Goal: Task Accomplishment & Management: Complete application form

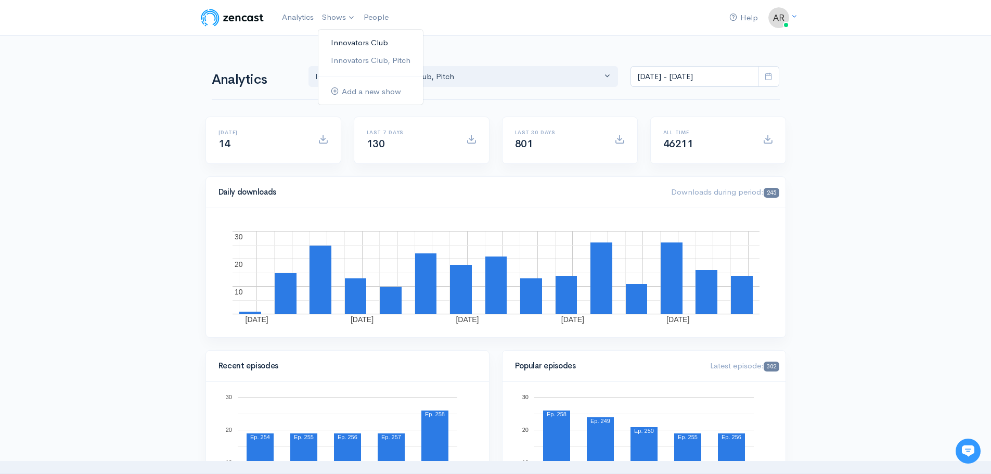
click at [356, 45] on link "Innovators Club" at bounding box center [370, 43] width 105 height 18
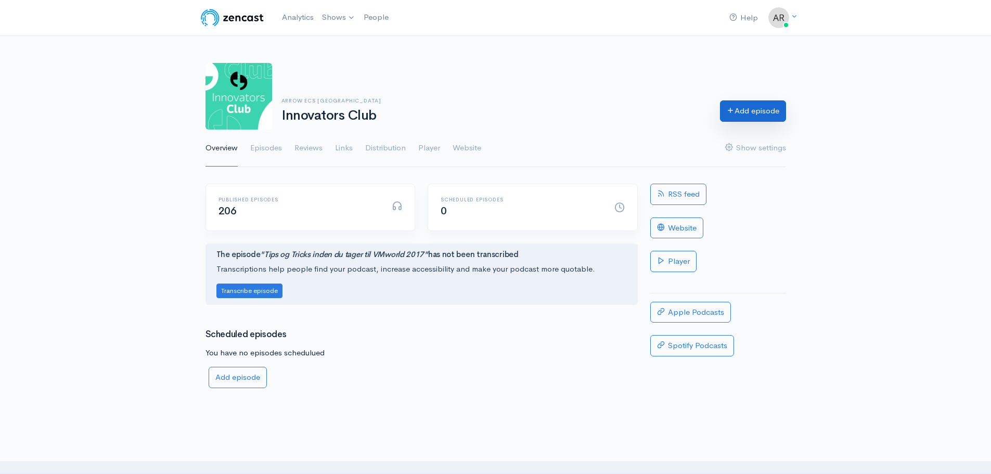
click at [759, 110] on link "Add episode" at bounding box center [753, 110] width 66 height 21
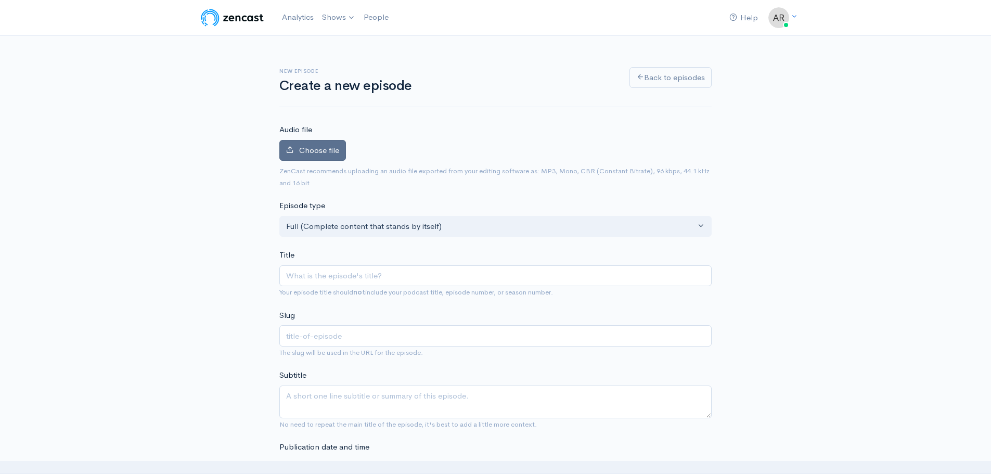
click at [332, 153] on span "Choose file" at bounding box center [319, 150] width 40 height 10
click at [0, 0] on input "Choose file" at bounding box center [0, 0] width 0 height 0
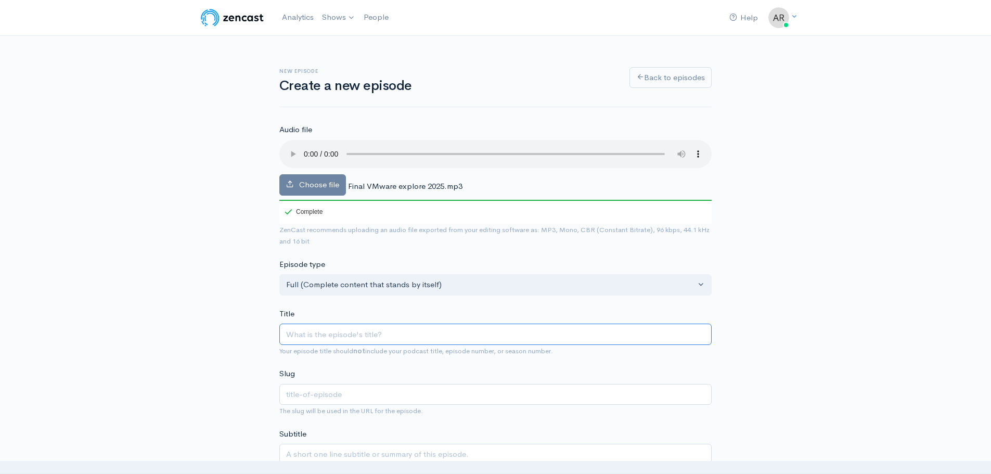
click at [317, 335] on input "Title" at bounding box center [495, 334] width 432 height 21
paste input "VMware Explore 2025 – Gennemgang af teknologier og nyheder"
type input "VMware Explore 2025 – Gennemgang af teknologier og nyheder"
type input "vmware-explore-2025-gennemgang-af-teknologier-og-nyheder"
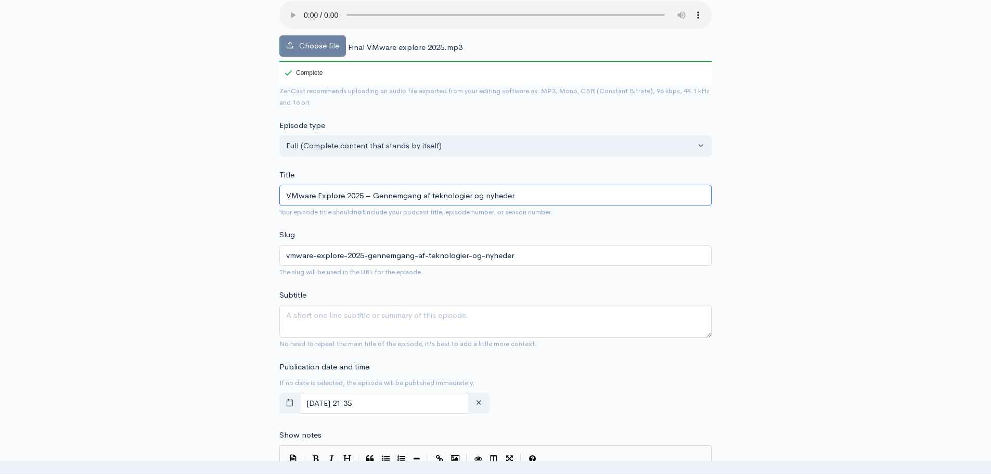
scroll to position [277, 0]
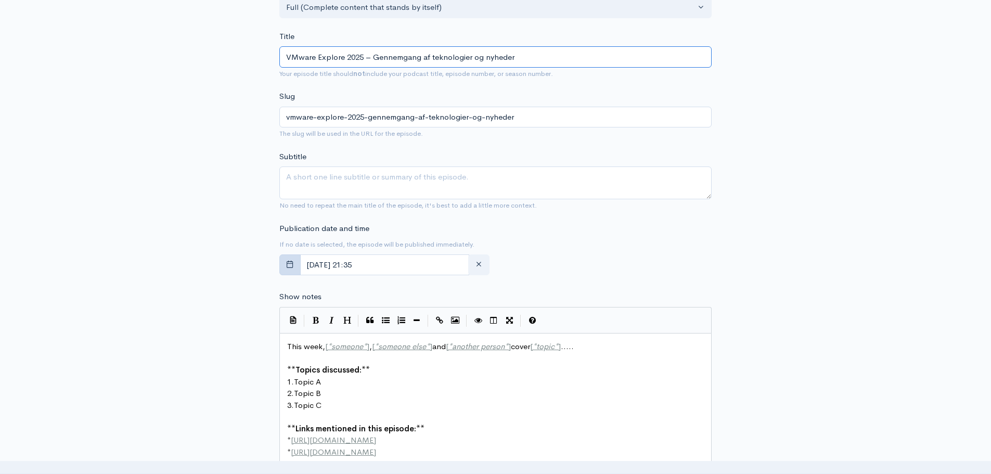
type input "VMware Explore 2025 – Gennemgang af teknologier og nyheder"
click at [296, 263] on button "button" at bounding box center [289, 264] width 21 height 21
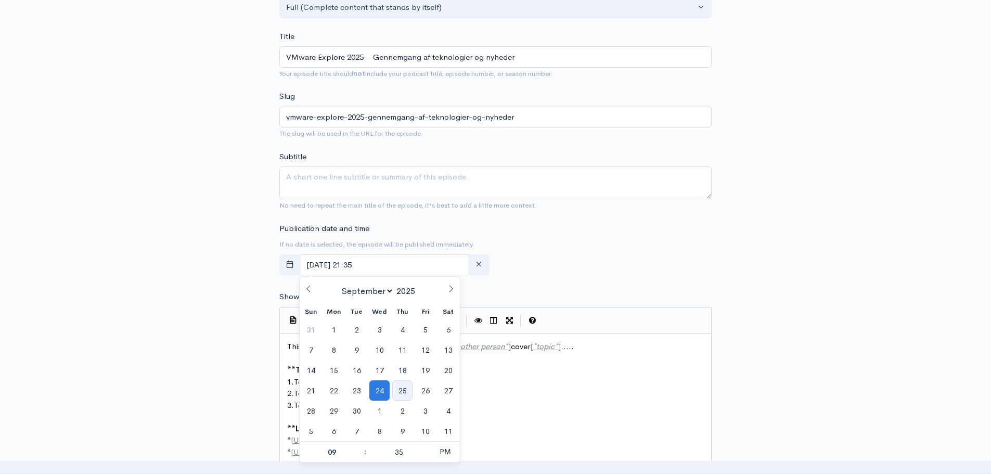
click at [401, 390] on span "25" at bounding box center [402, 390] width 20 height 20
click at [382, 263] on input "[DATE] 21:35" at bounding box center [385, 264] width 170 height 21
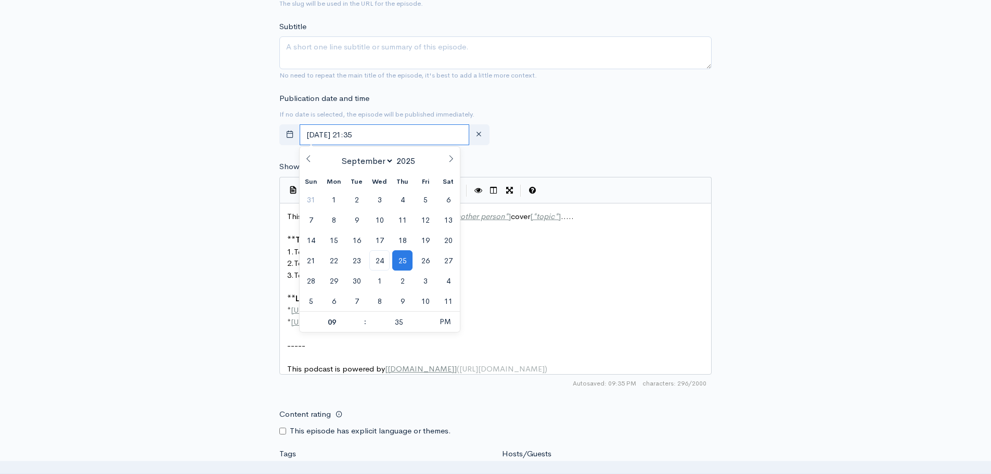
scroll to position [416, 0]
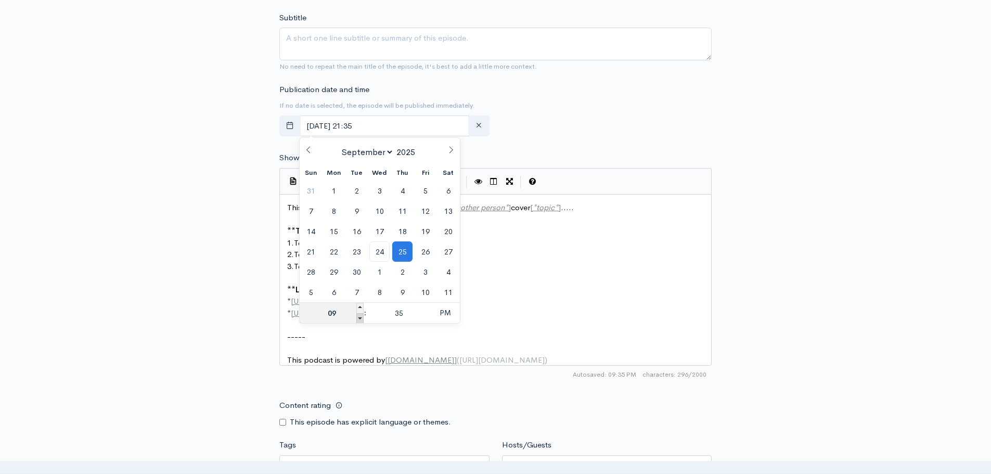
click at [359, 319] on span at bounding box center [359, 318] width 7 height 10
type input "[DATE] 20:35"
type input "08"
click at [359, 319] on span at bounding box center [359, 318] width 7 height 10
type input "[DATE] 19:35"
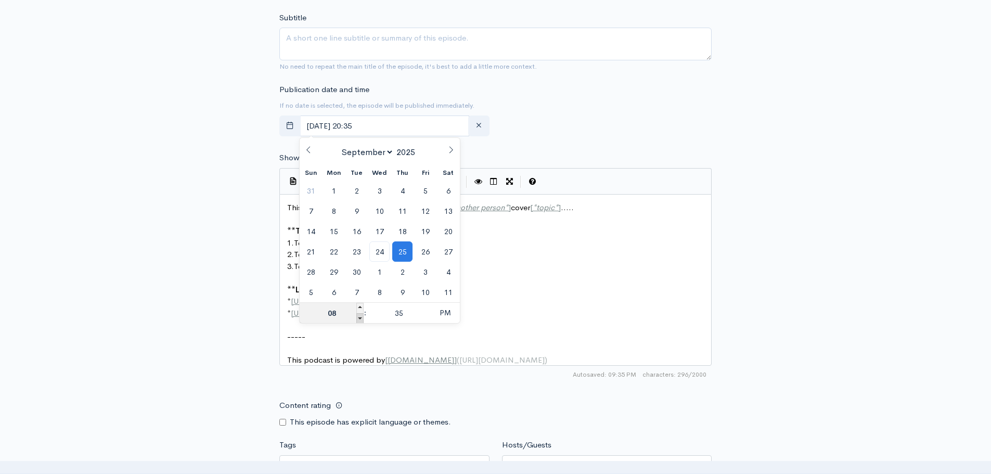
type input "07"
click at [359, 319] on span at bounding box center [359, 318] width 7 height 10
type input "[DATE] 18:35"
type input "06"
click at [359, 319] on span at bounding box center [359, 318] width 7 height 10
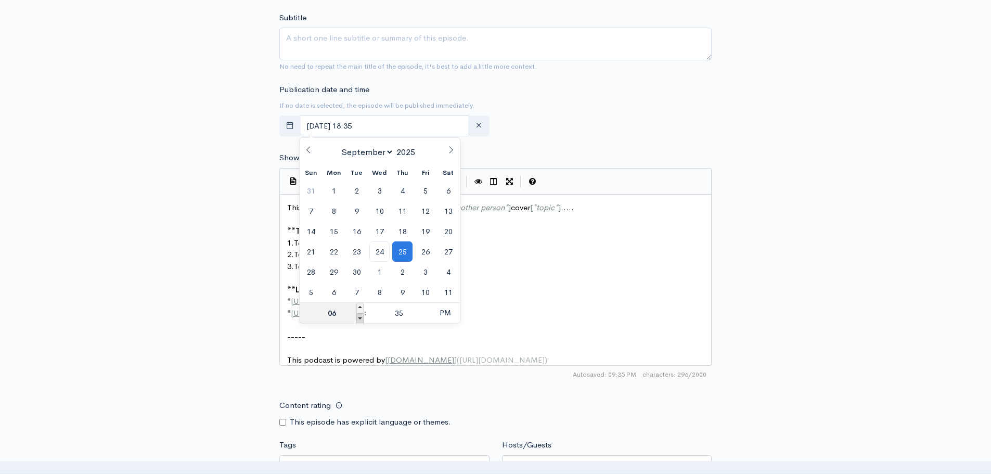
type input "[DATE] 17:35"
type input "05"
click at [393, 315] on input "35" at bounding box center [399, 313] width 64 height 21
click at [428, 318] on span at bounding box center [426, 318] width 7 height 10
type input "[DATE] 17:30"
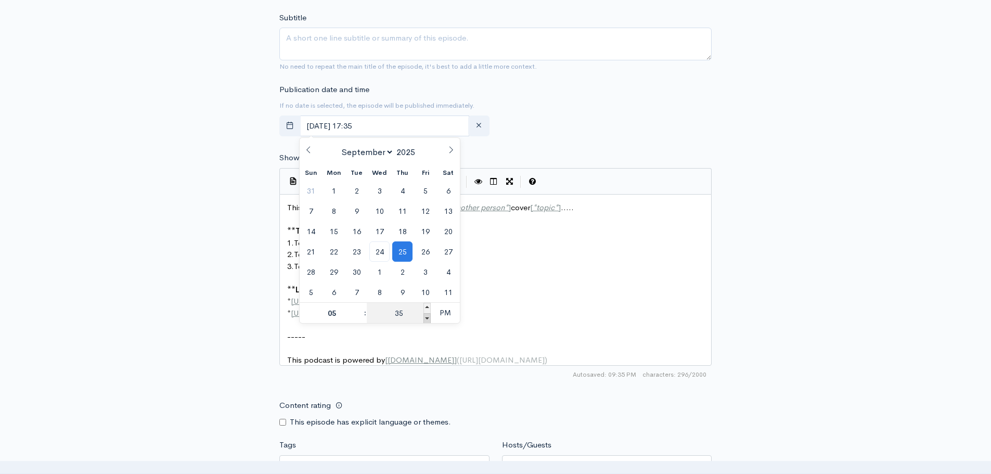
type input "30"
click at [428, 318] on span at bounding box center [426, 318] width 7 height 10
type input "[DATE] 17:25"
type input "25"
click at [428, 308] on span at bounding box center [426, 308] width 7 height 10
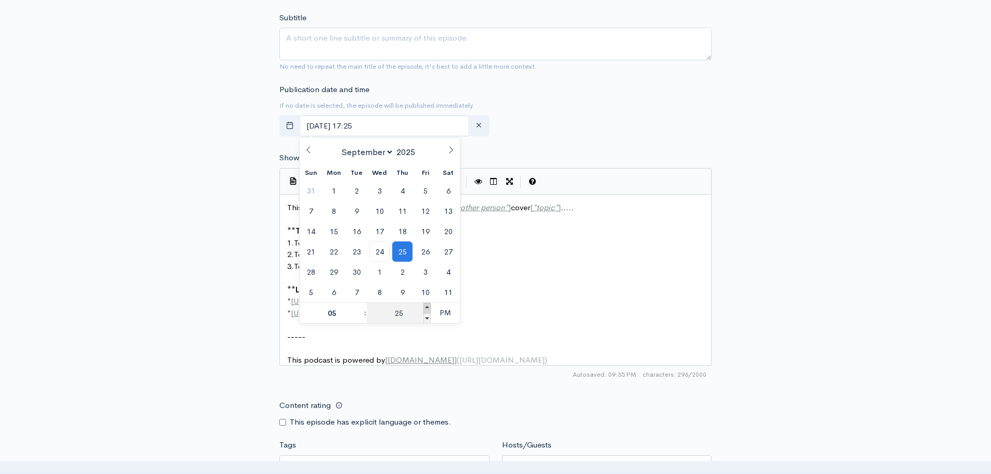
type input "[DATE] 17:30"
type input "30"
click at [441, 312] on span "PM" at bounding box center [445, 312] width 29 height 21
type input "[DATE] 05:30"
click at [509, 290] on pre "** Links mentioned in this episode: **" at bounding box center [499, 290] width 429 height 12
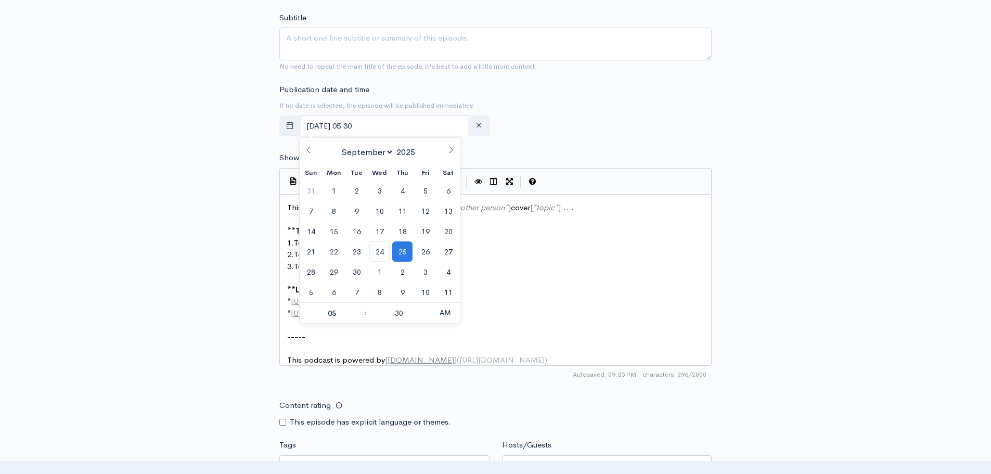
scroll to position [4, 0]
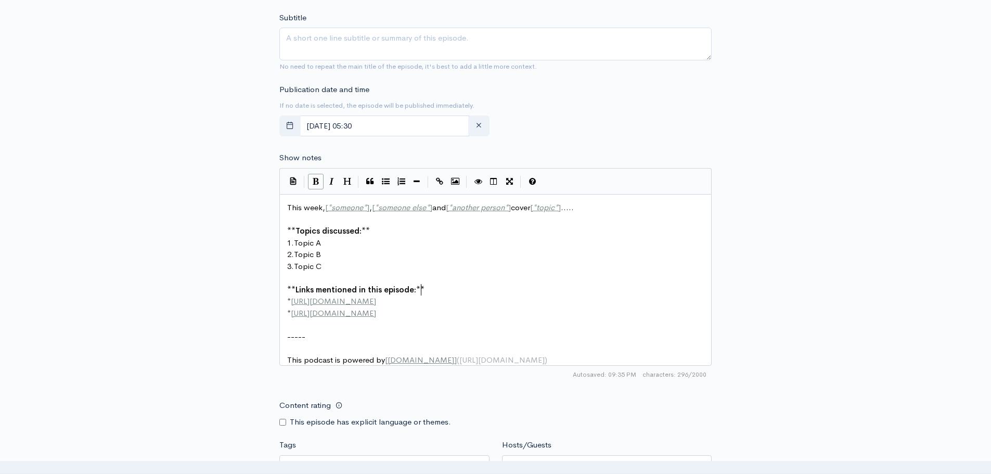
click at [506, 300] on pre "* [URL][DOMAIN_NAME]" at bounding box center [499, 302] width 429 height 12
type textarea "This week, [*someone*], [*someone else*] and [*another person*] cover [*topic*]…"
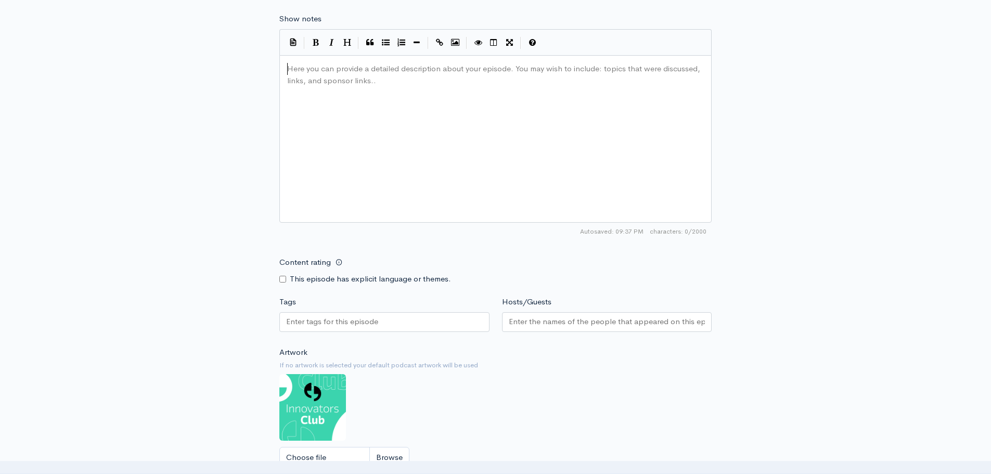
scroll to position [693, 0]
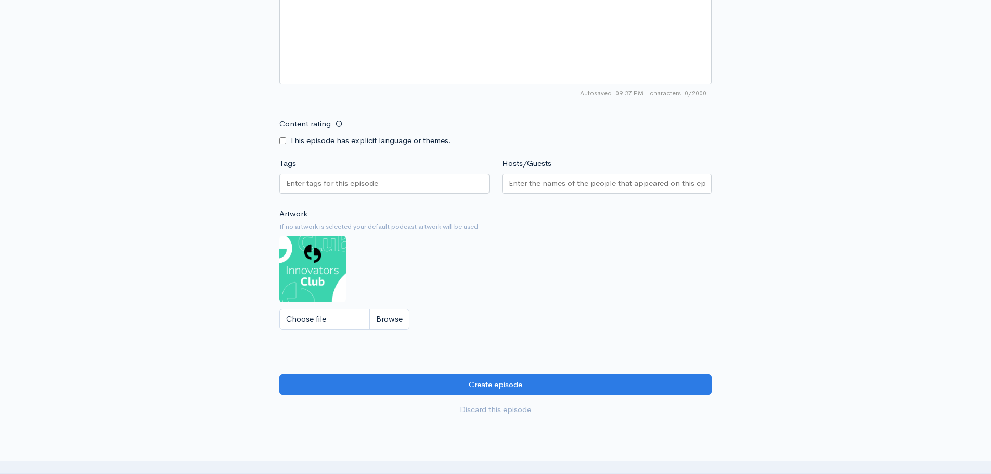
click at [540, 187] on input "Hosts/Guests" at bounding box center [607, 183] width 197 height 12
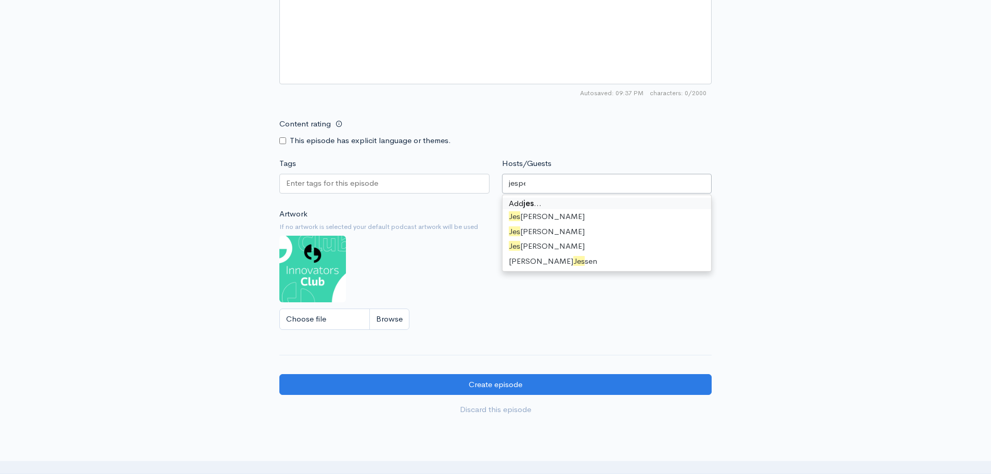
type input "[PERSON_NAME]"
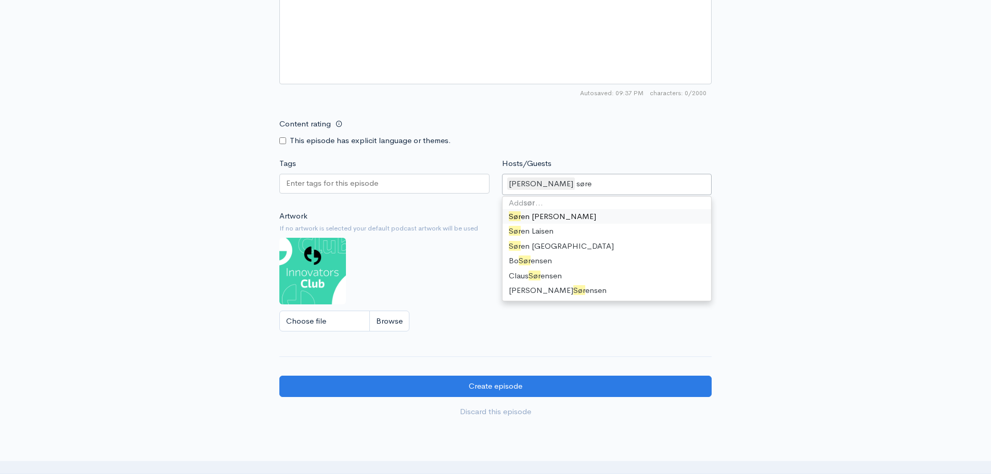
scroll to position [2, 0]
type input "[PERSON_NAME]"
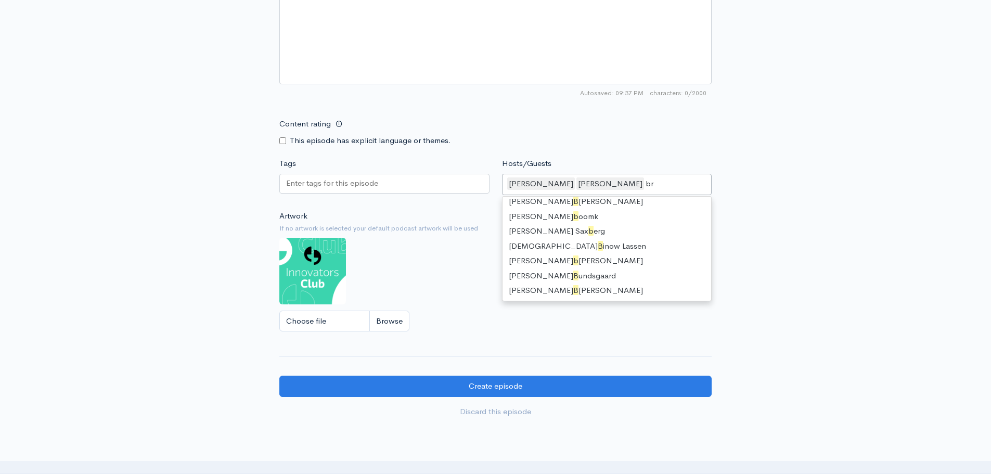
scroll to position [0, 0]
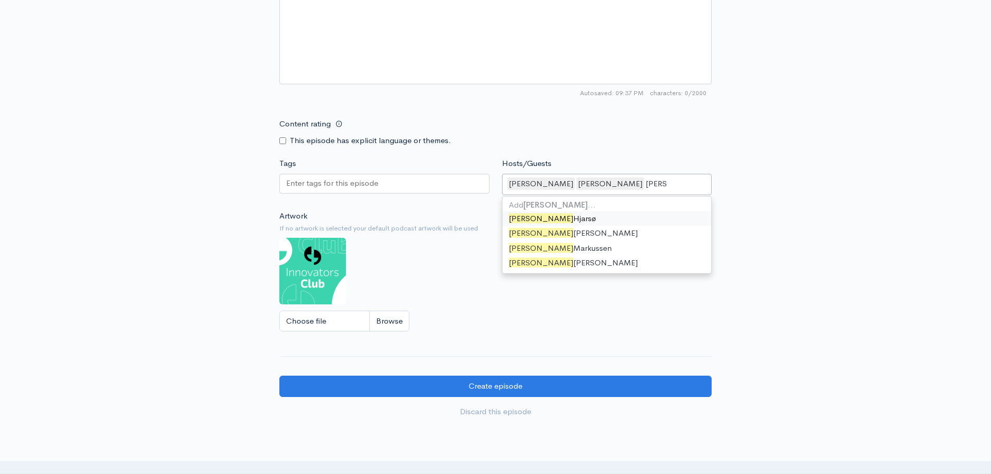
type input "[PERSON_NAME]"
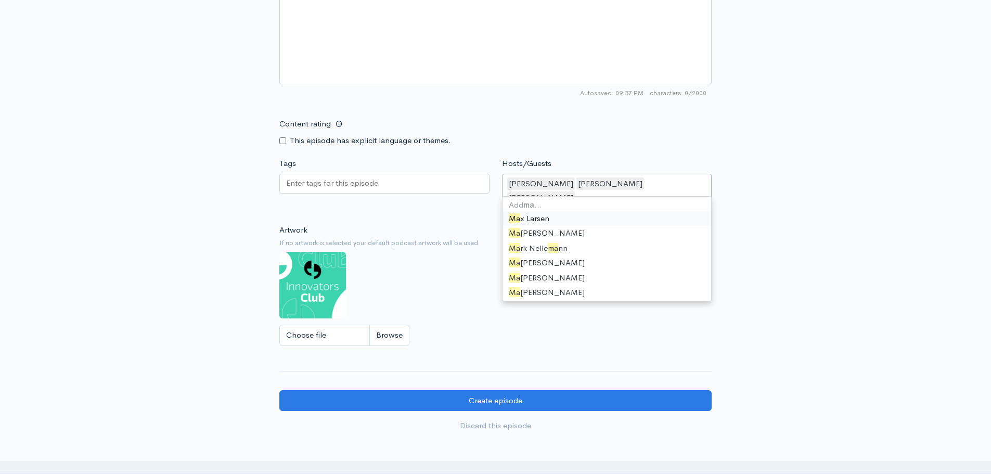
type input "mads"
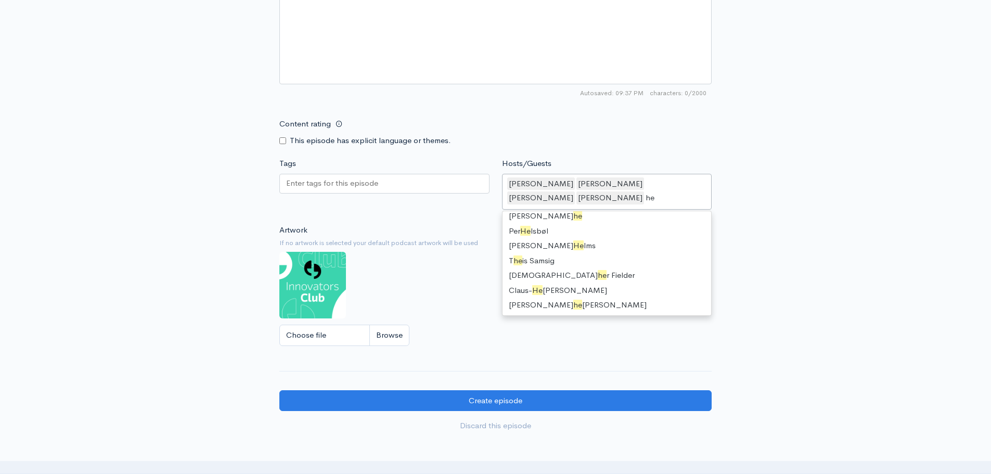
scroll to position [15, 0]
type input "[PERSON_NAME]"
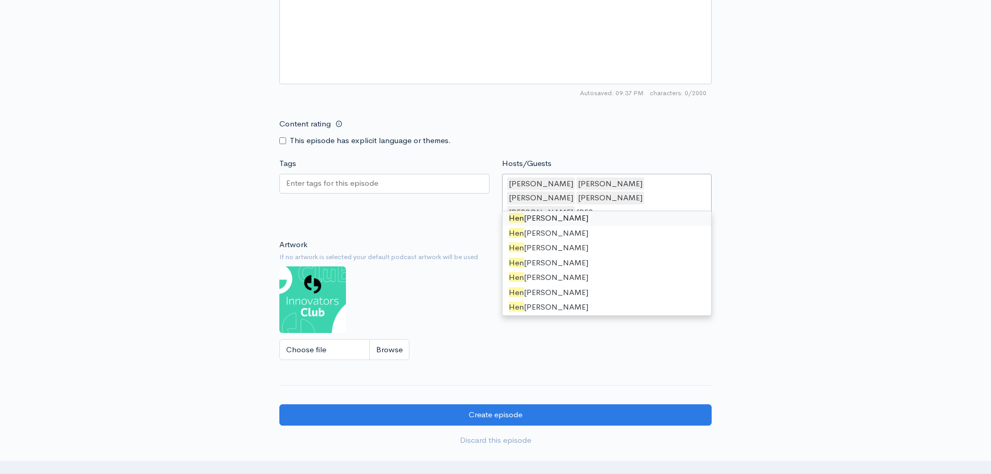
type input "[PERSON_NAME]"
type input "lise"
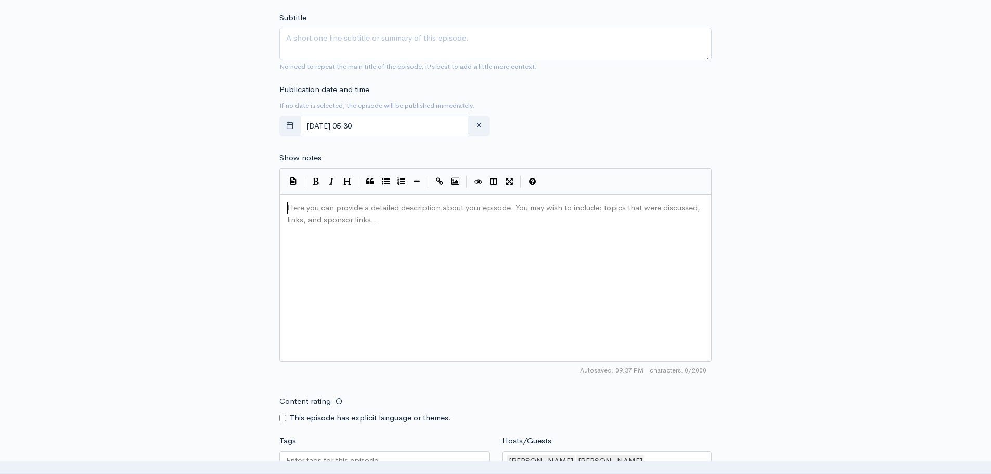
scroll to position [1, 0]
click at [380, 229] on div "Here you can provide a detailed description about your episode. You may wish to…" at bounding box center [508, 291] width 447 height 182
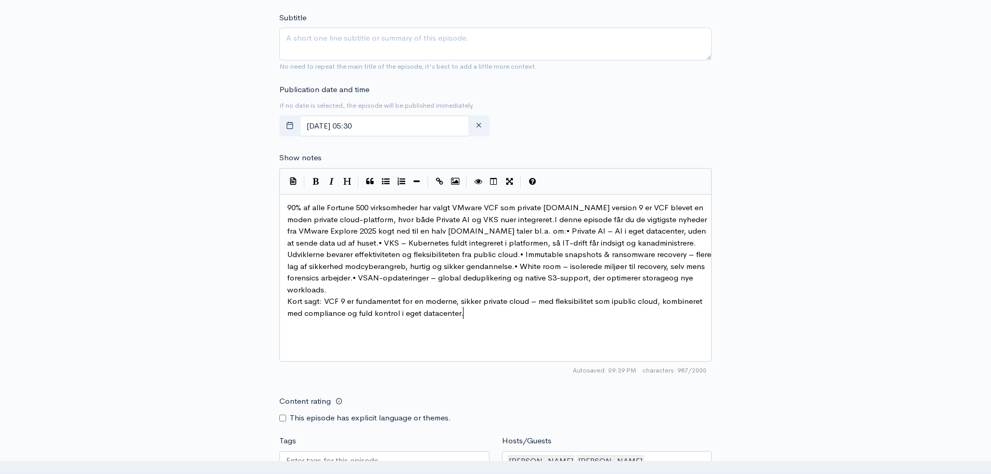
click at [454, 231] on span "90% af alle Fortune 500 virksomheder har valgt VMware VCF som private [DOMAIN_N…" at bounding box center [500, 248] width 426 height 92
type textarea "."
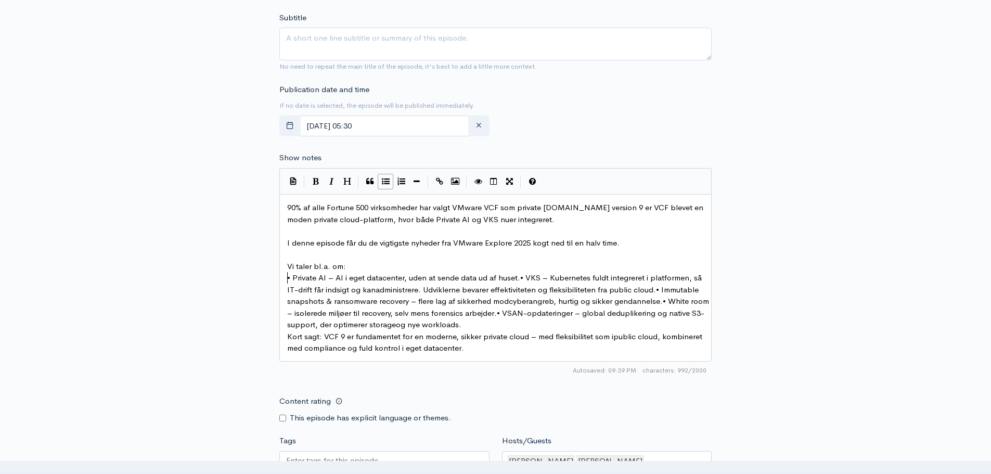
click at [382, 182] on icon "Generic List" at bounding box center [386, 181] width 8 height 8
click at [358, 272] on pre "Vi taler bl.a. om:" at bounding box center [499, 267] width 429 height 12
click at [519, 279] on span "• Private AI – AI i eget datacenter, uden at sende data ud af huset.• VKS – Kub…" at bounding box center [499, 301] width 424 height 57
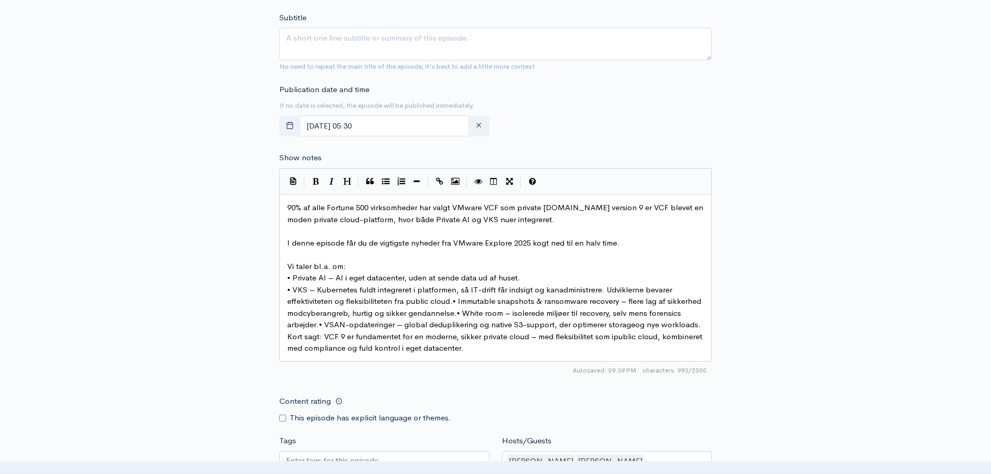
click at [455, 300] on span "• VKS – Kubernetes fuldt integreret i platformen, så IT-drift får indsigt og ka…" at bounding box center [495, 307] width 416 height 45
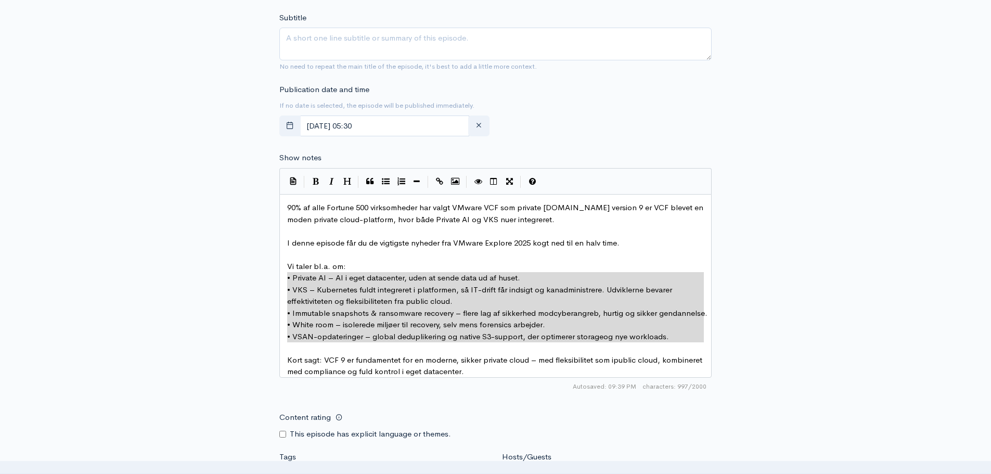
drag, startPoint x: 286, startPoint y: 277, endPoint x: 629, endPoint y: 344, distance: 349.4
click at [390, 179] on button "Generic List" at bounding box center [386, 182] width 16 height 16
type textarea "* • VKS – Kubernetes fuldt integreret i platformen, så IT-drift får indsigt og …"
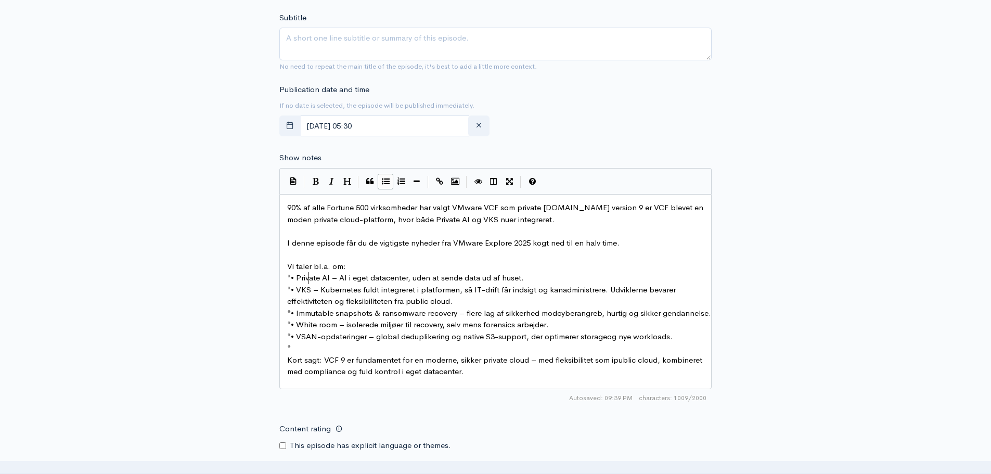
click at [293, 278] on span "• Private AI – AI i eget datacenter, uden at sende data ud af huset." at bounding box center [407, 278] width 233 height 10
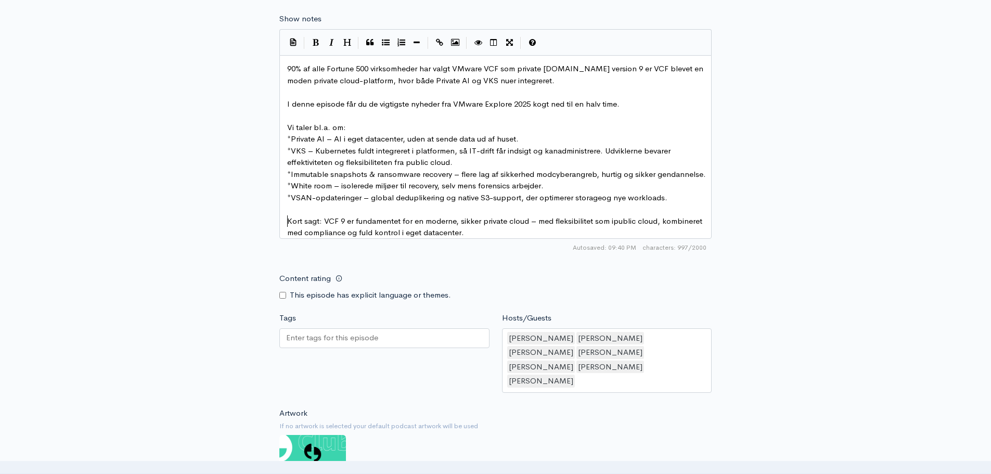
scroll to position [693, 0]
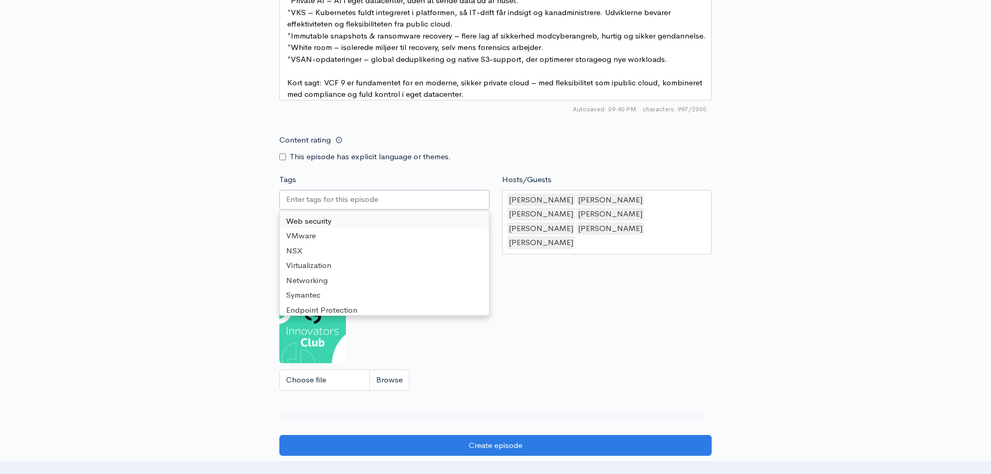
click at [402, 208] on div at bounding box center [384, 200] width 210 height 20
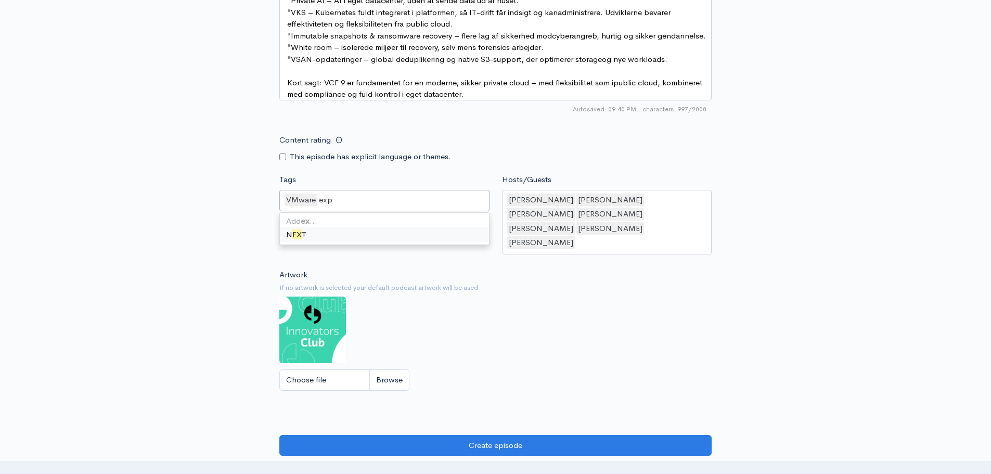
scroll to position [0, 0]
type input "e"
type input "V"
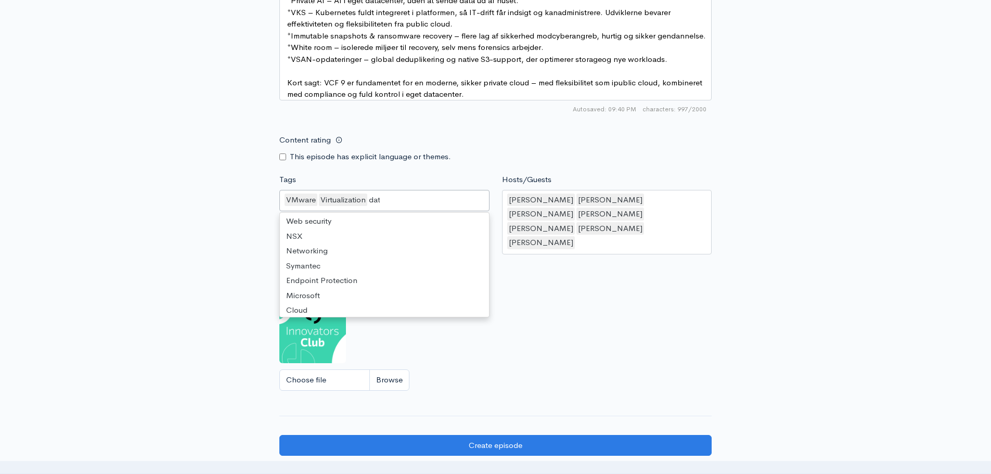
type input "data"
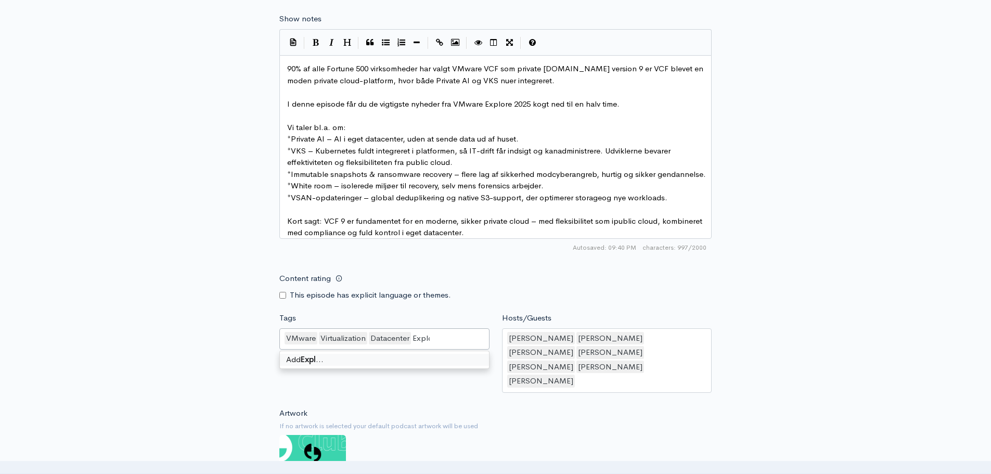
type input "Explore"
click at [777, 284] on div "New episode Create a new episode Back to episodes Audio file Choose file Final …" at bounding box center [495, 56] width 593 height 1151
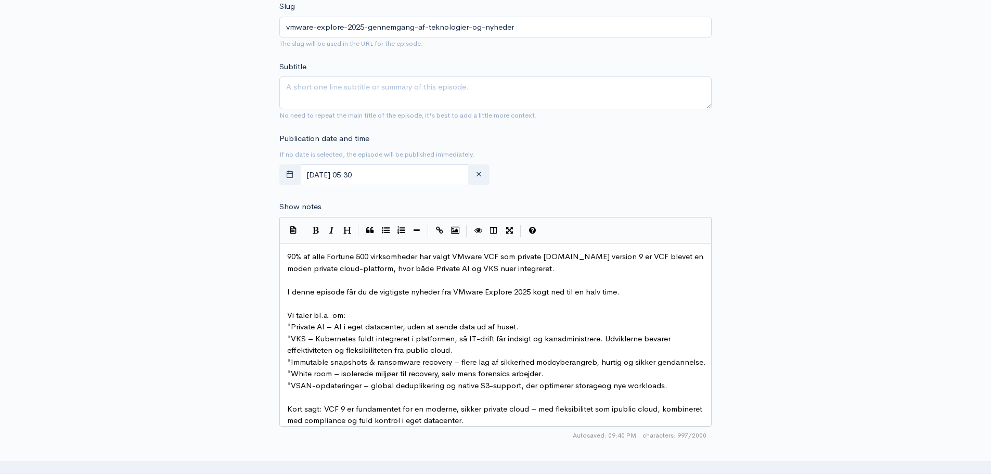
scroll to position [416, 0]
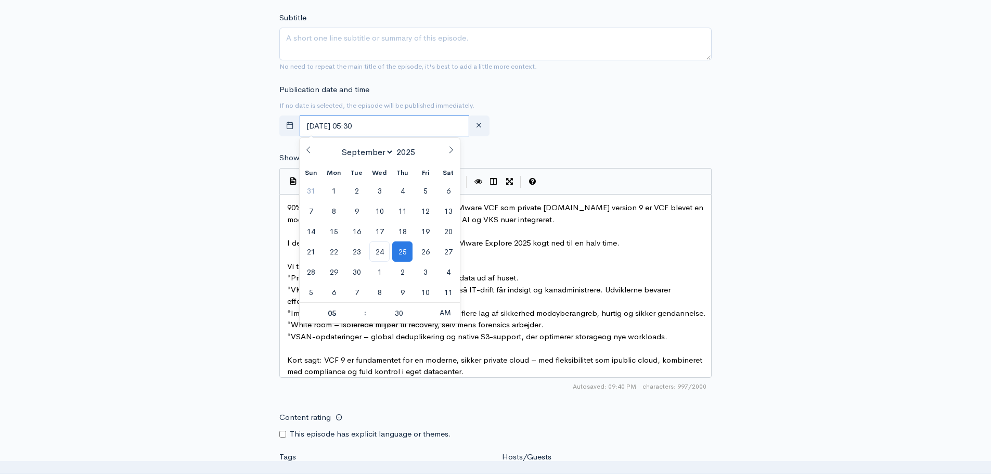
click at [405, 129] on input "[DATE] 05:30" at bounding box center [385, 125] width 170 height 21
click at [602, 132] on div "Publication date and time If no date is selected, the episode will be published…" at bounding box center [495, 112] width 445 height 57
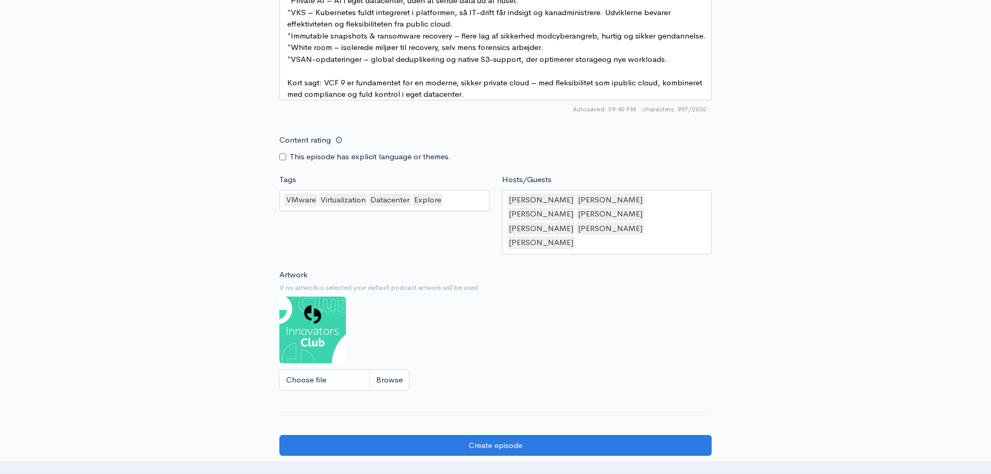
scroll to position [832, 0]
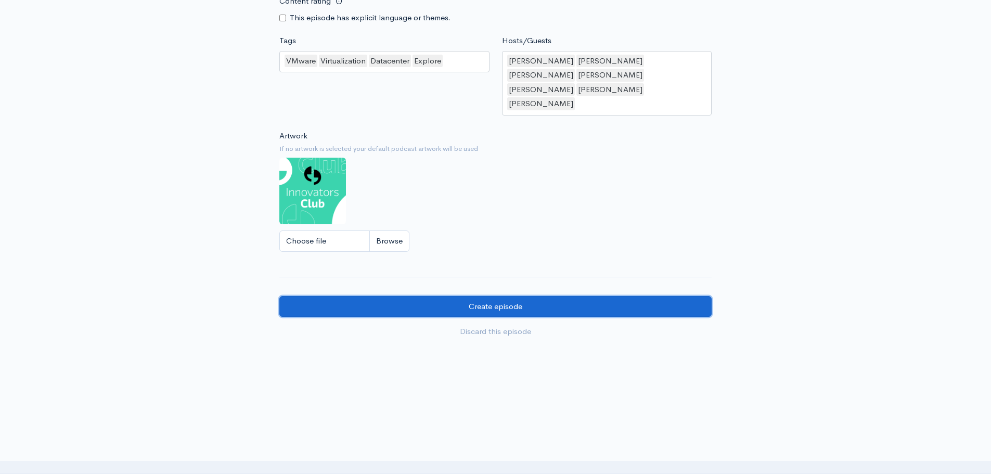
click at [504, 297] on input "Create episode" at bounding box center [495, 306] width 432 height 21
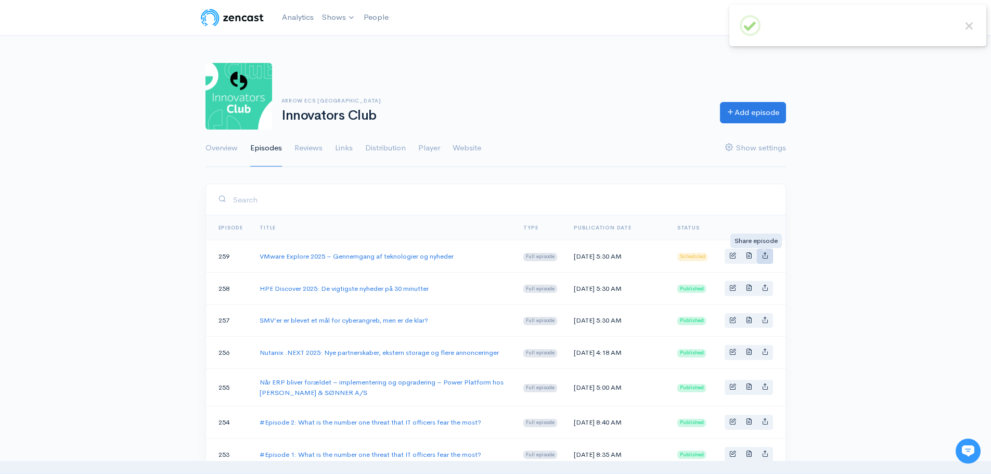
click at [765, 262] on link "Basic example" at bounding box center [765, 256] width 16 height 15
type input "https://arrow-podcast.zencast.website/episodes/vmware-explore-2025-gennemgang-a…"
type input "https://media.zencast.fm/arrow-podcast/c54f701d-be49-4362-b59f-bd827374ba9e.mp3"
type input "<iframe src='https://share.zencast.fm/embed/episode/c54f701d-be49-4362-b59f-bd8…"
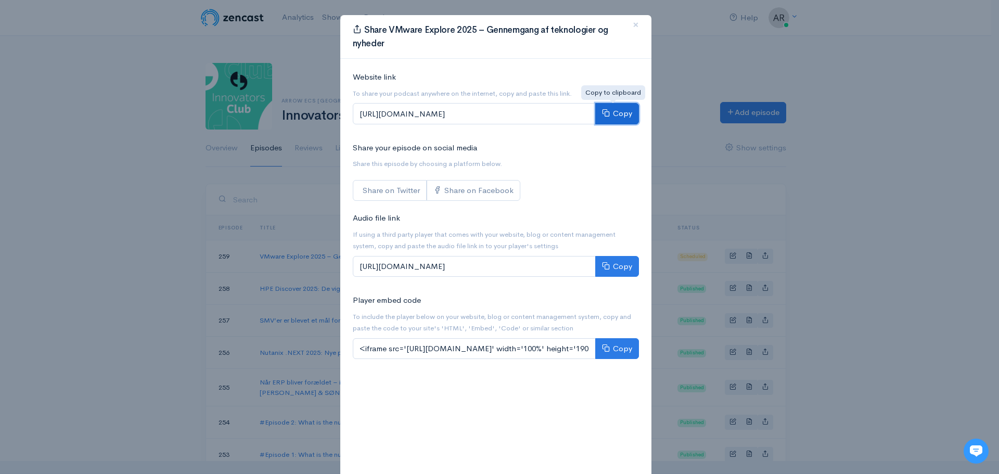
click at [619, 111] on button "Copy" at bounding box center [617, 113] width 44 height 21
